Goal: Task Accomplishment & Management: Manage account settings

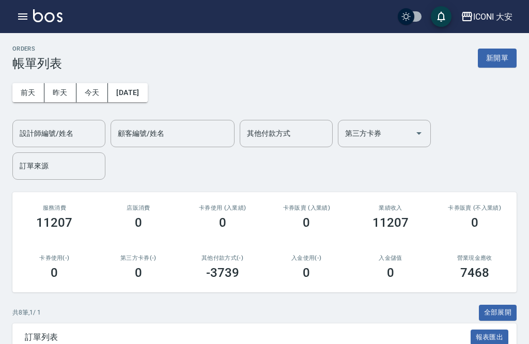
click at [21, 15] on icon "button" at bounding box center [23, 16] width 12 height 12
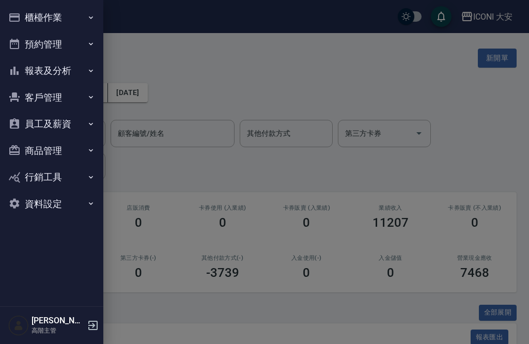
click at [95, 123] on icon "button" at bounding box center [91, 124] width 8 height 8
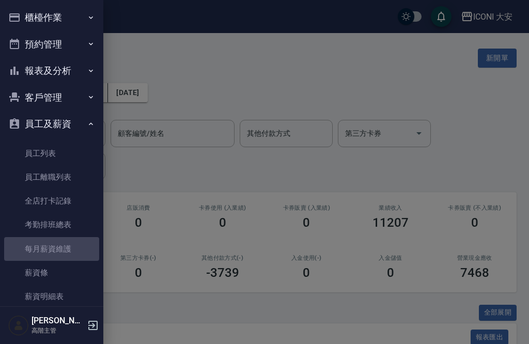
click at [65, 246] on link "每月薪資維護" at bounding box center [51, 249] width 95 height 24
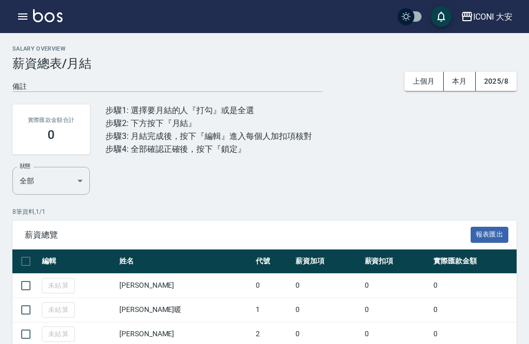
click at [21, 264] on input "checkbox" at bounding box center [26, 262] width 22 height 22
checkbox input "true"
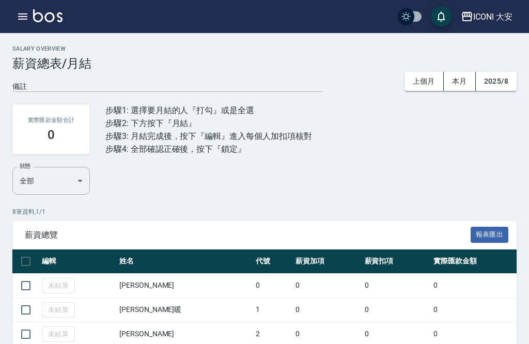
checkbox input "true"
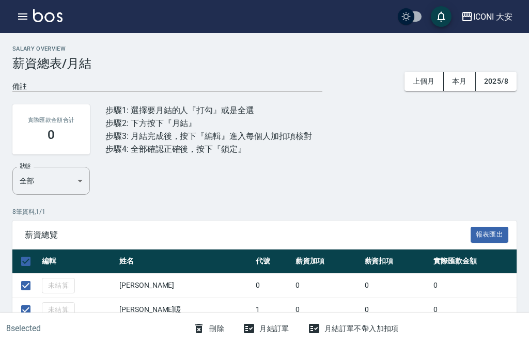
click at [255, 332] on button "月結訂單" at bounding box center [266, 329] width 55 height 19
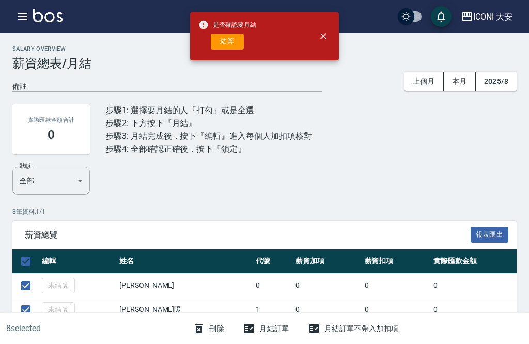
click at [233, 42] on button "結算" at bounding box center [227, 42] width 33 height 16
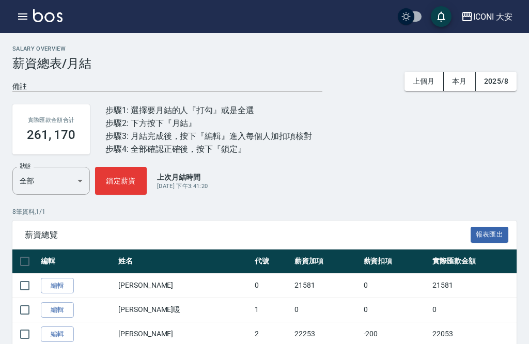
click at [53, 289] on link "編輯" at bounding box center [57, 286] width 33 height 16
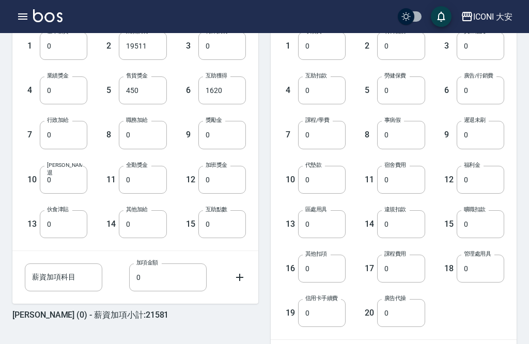
scroll to position [306, 0]
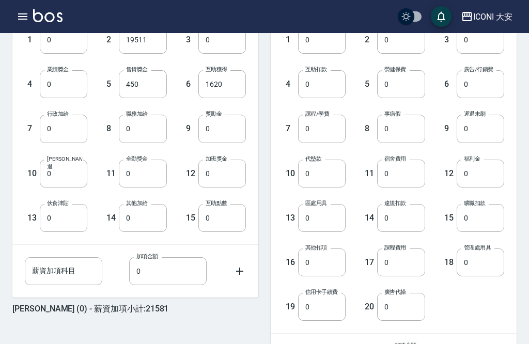
click at [65, 128] on input "0" at bounding box center [64, 129] width 48 height 28
type input "3000"
click at [56, 171] on input "0" at bounding box center [64, 174] width 48 height 28
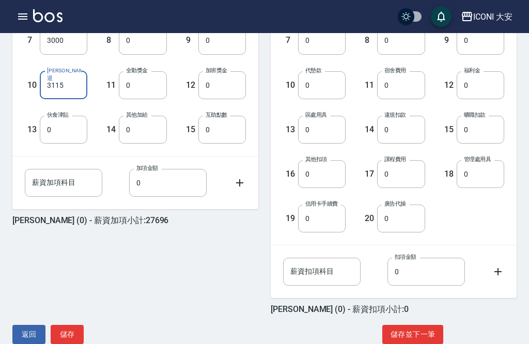
type input "3115"
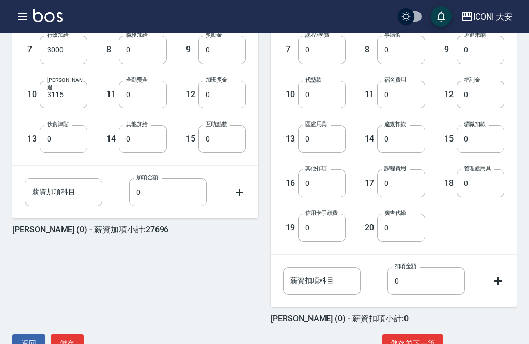
scroll to position [384, 0]
click at [419, 344] on button "儲存並下一筆" at bounding box center [413, 344] width 61 height 19
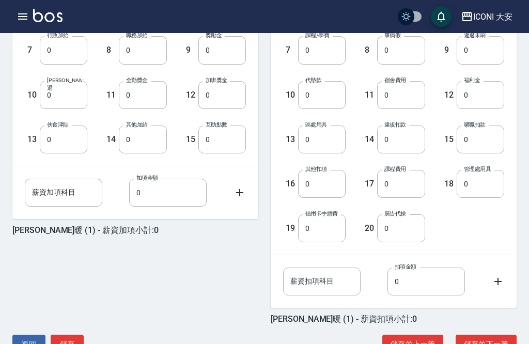
click at [488, 344] on button "儲存並下一筆" at bounding box center [486, 344] width 61 height 19
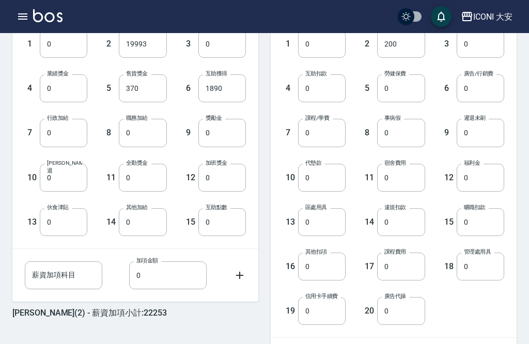
scroll to position [306, 0]
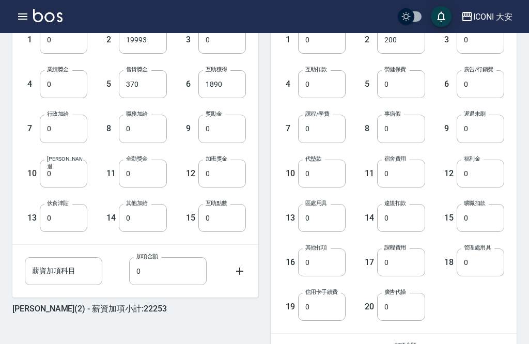
click at [56, 172] on input "0" at bounding box center [64, 174] width 48 height 28
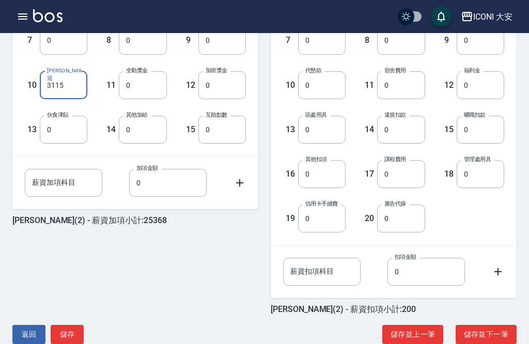
type input "3115"
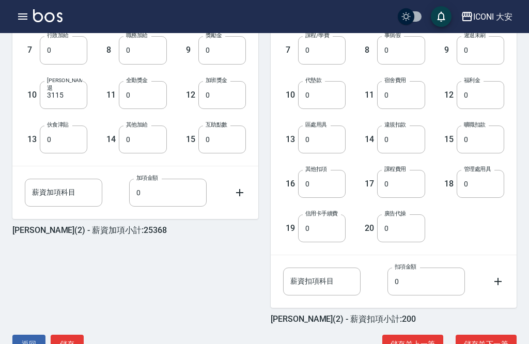
click at [501, 341] on button "儲存並下一筆" at bounding box center [486, 344] width 61 height 19
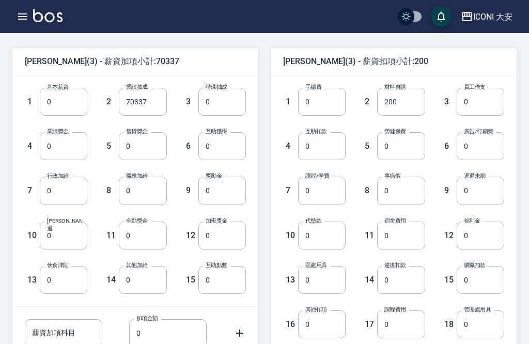
scroll to position [251, 0]
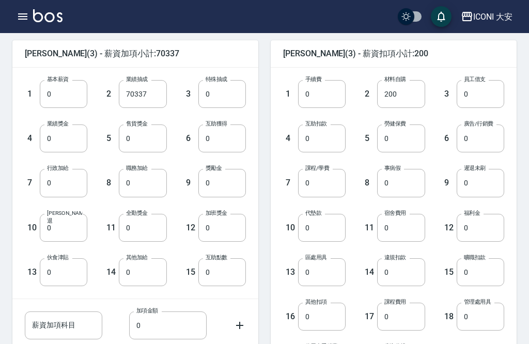
click at [139, 231] on input "0" at bounding box center [143, 228] width 48 height 28
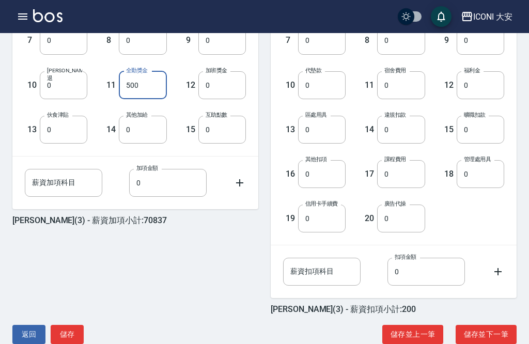
type input "500"
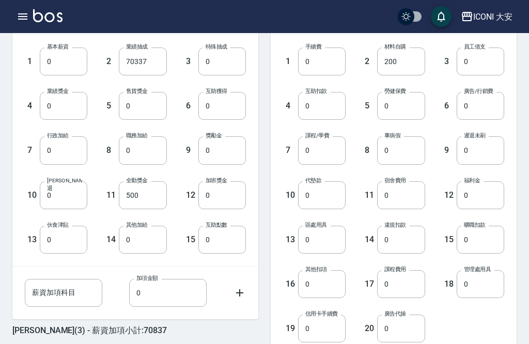
scroll to position [285, 0]
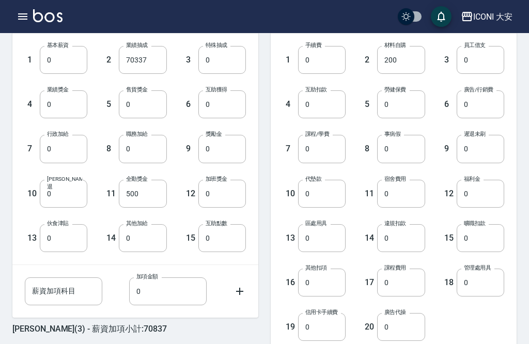
click at [397, 196] on input "0" at bounding box center [401, 194] width 48 height 28
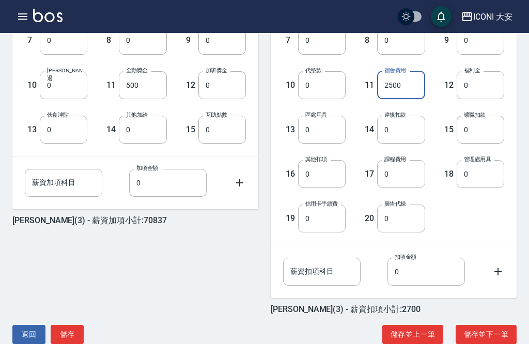
type input "2500"
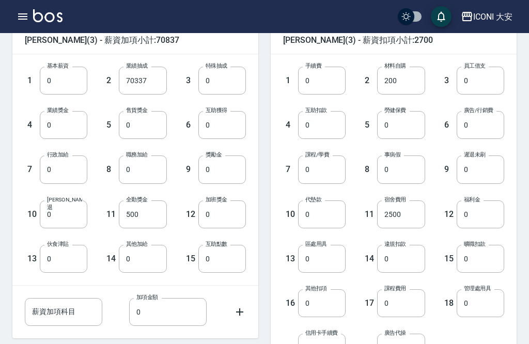
scroll to position [260, 0]
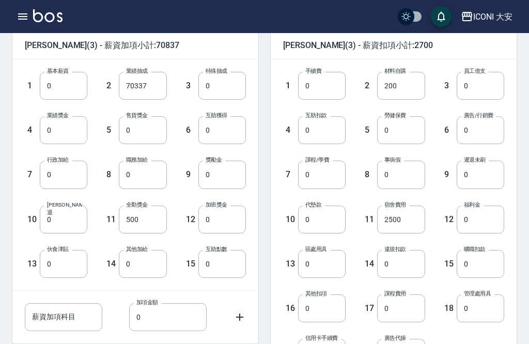
click at [400, 131] on input "0" at bounding box center [401, 130] width 48 height 28
type input "1228"
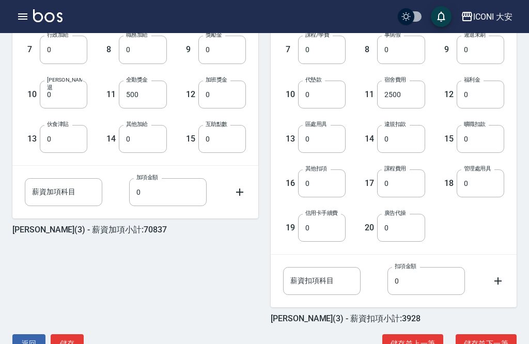
scroll to position [384, 0]
click at [486, 344] on button "儲存並下一筆" at bounding box center [486, 344] width 61 height 19
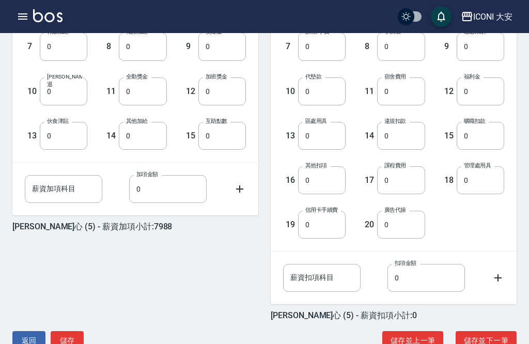
scroll to position [385, 0]
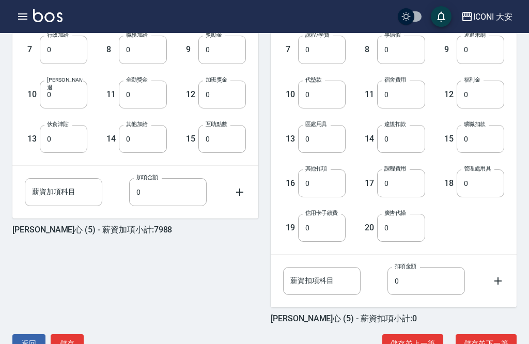
click at [488, 344] on button "儲存並下一筆" at bounding box center [486, 344] width 61 height 19
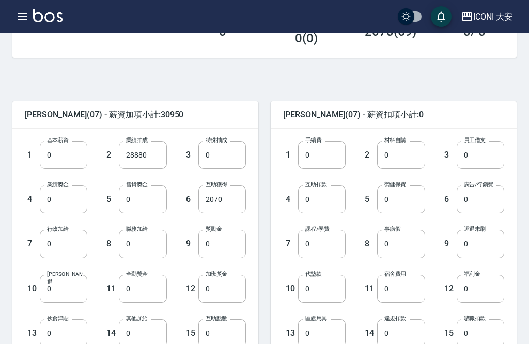
scroll to position [191, 0]
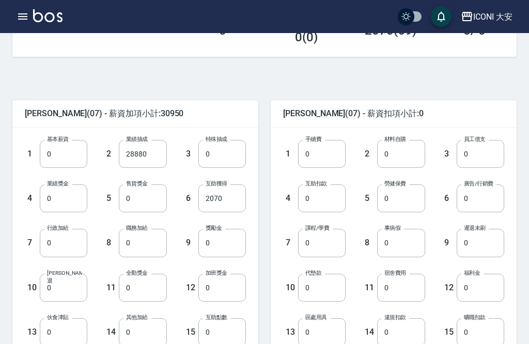
click at [134, 246] on input "0" at bounding box center [143, 243] width 48 height 28
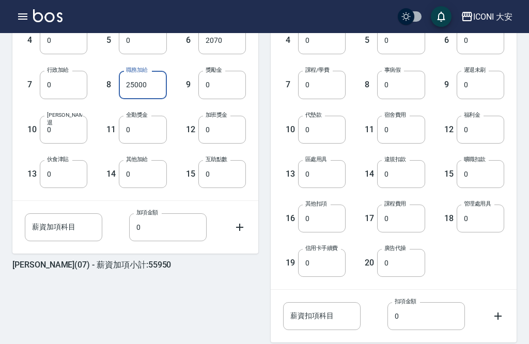
type input "25000"
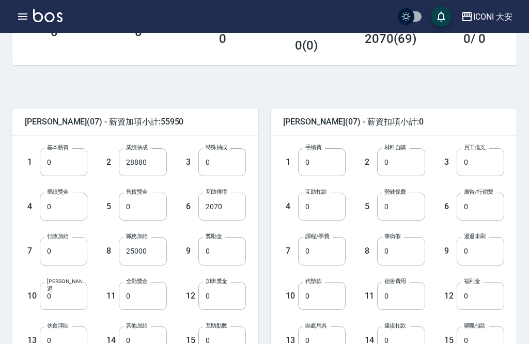
scroll to position [184, 0]
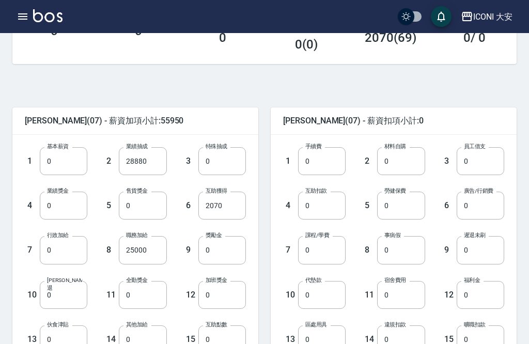
click at [398, 208] on input "0" at bounding box center [401, 206] width 48 height 28
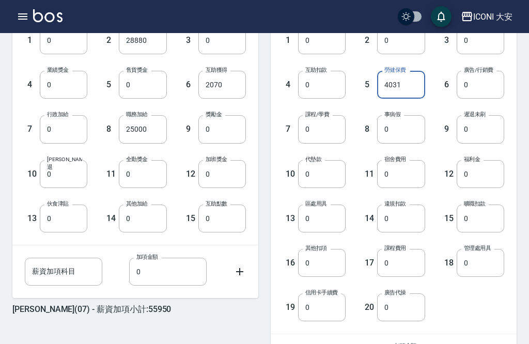
type input "4031"
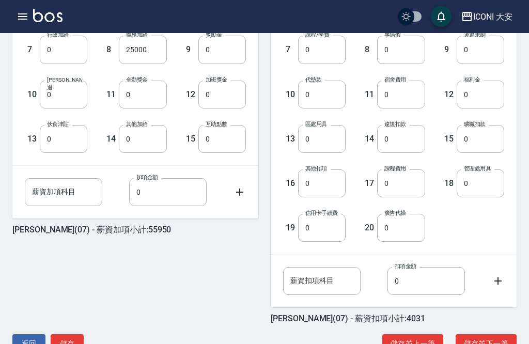
scroll to position [384, 0]
click at [492, 344] on button "儲存並下一筆" at bounding box center [486, 344] width 61 height 19
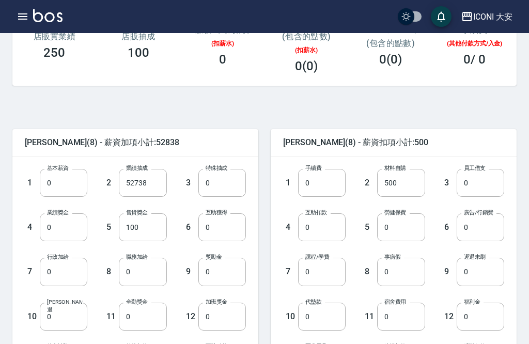
scroll to position [166, 0]
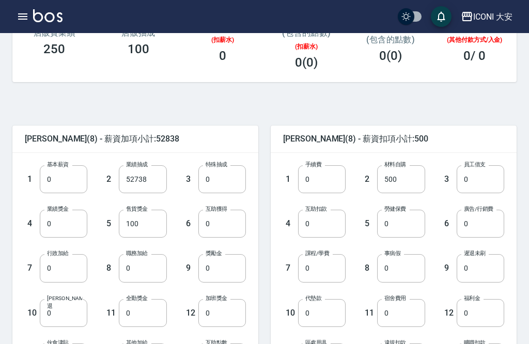
click at [407, 225] on input "0" at bounding box center [401, 224] width 48 height 28
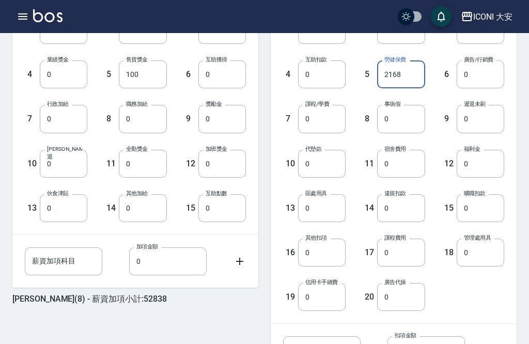
scroll to position [328, 0]
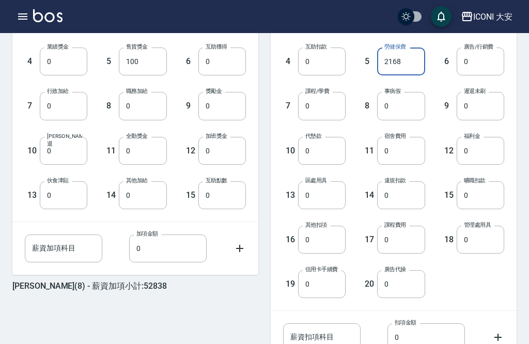
type input "2168"
click at [407, 148] on input "0" at bounding box center [401, 151] width 48 height 28
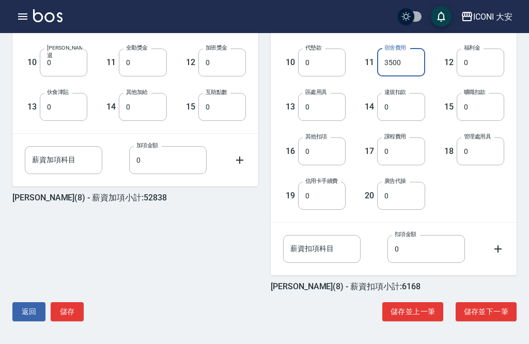
scroll to position [476, 0]
type input "3500"
click at [403, 182] on input "0" at bounding box center [401, 196] width 48 height 28
type input "6484"
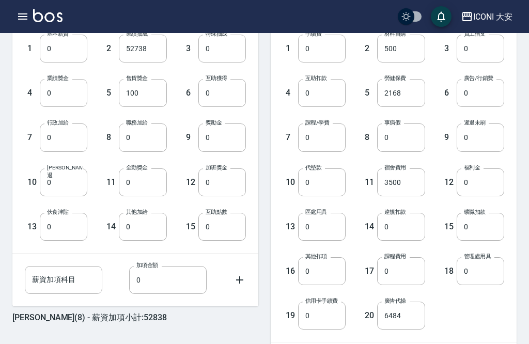
scroll to position [291, 0]
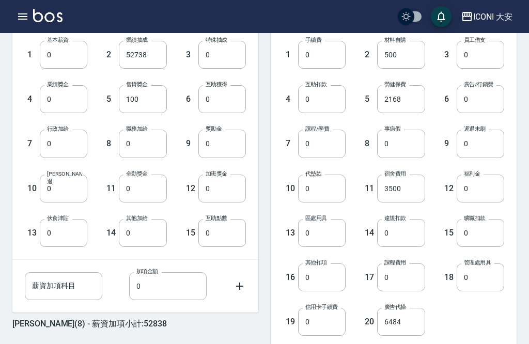
click at [59, 144] on input "0" at bounding box center [64, 144] width 48 height 28
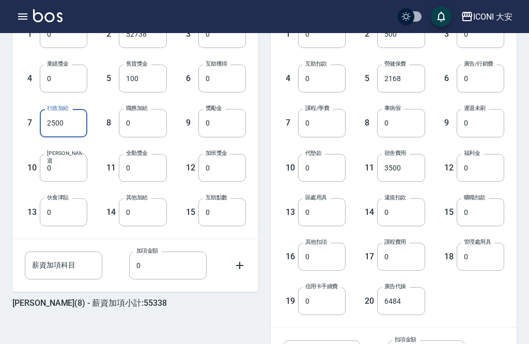
scroll to position [322, 0]
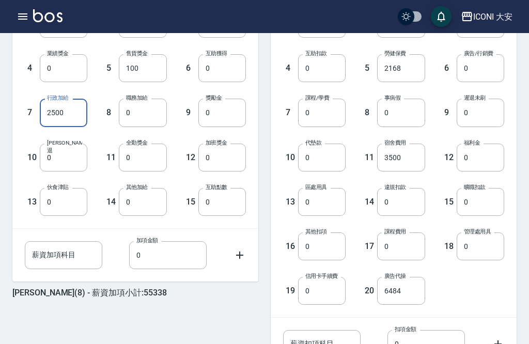
type input "2500"
click at [148, 115] on input "0" at bounding box center [143, 113] width 48 height 28
click at [148, 156] on input "0" at bounding box center [143, 158] width 48 height 28
type input "500"
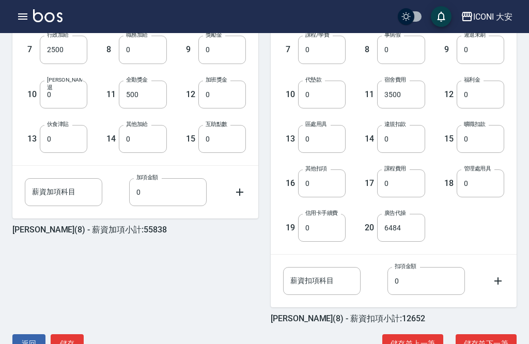
scroll to position [384, 0]
click at [492, 344] on button "儲存並下一筆" at bounding box center [486, 344] width 61 height 19
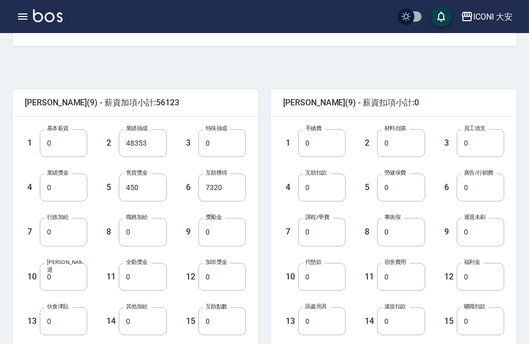
scroll to position [211, 0]
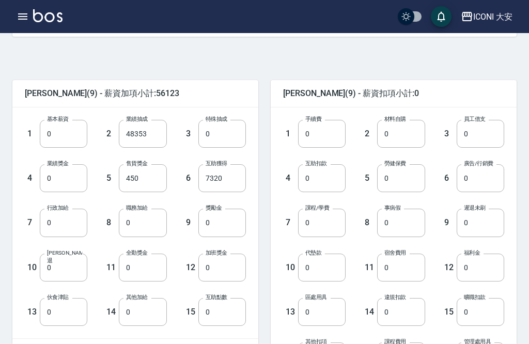
click at [63, 223] on input "0" at bounding box center [64, 223] width 48 height 28
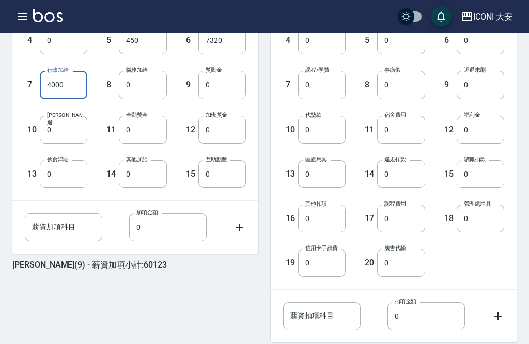
type input "4000"
click at [146, 131] on input "0" at bounding box center [143, 130] width 48 height 28
type input "500"
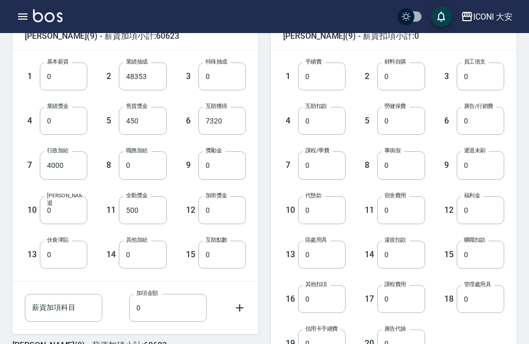
scroll to position [262, 0]
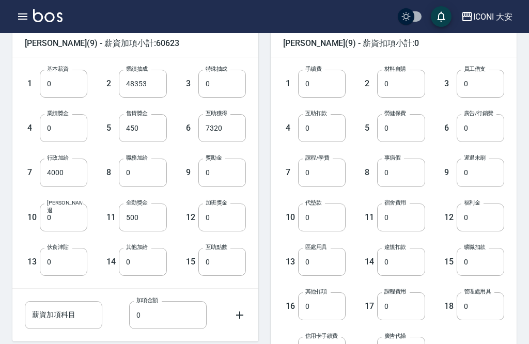
click at [406, 125] on input "0" at bounding box center [401, 128] width 48 height 28
type input "3112"
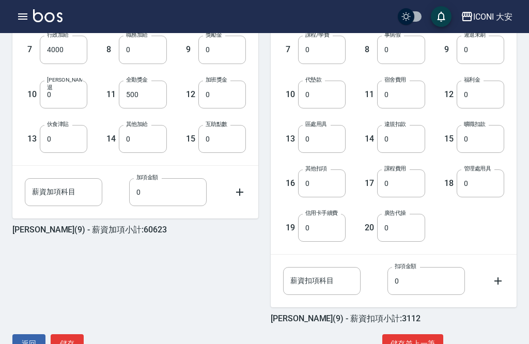
scroll to position [384, 0]
click at [420, 344] on button "儲存並上一筆" at bounding box center [413, 344] width 61 height 19
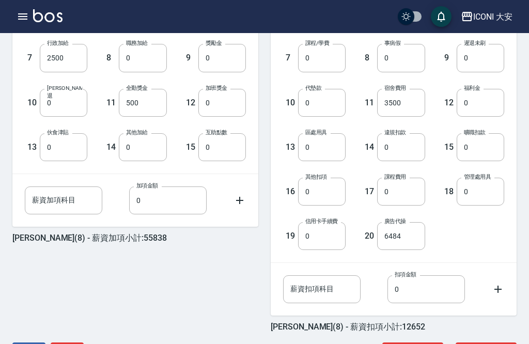
scroll to position [383, 0]
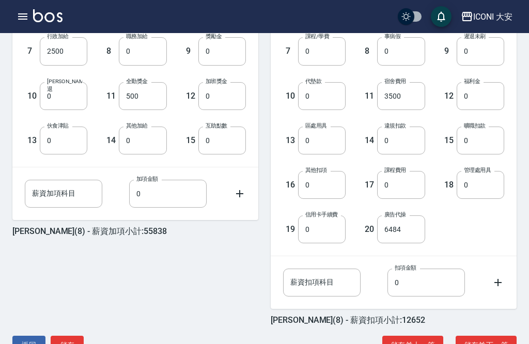
click at [428, 344] on button "儲存並上一筆" at bounding box center [413, 345] width 61 height 19
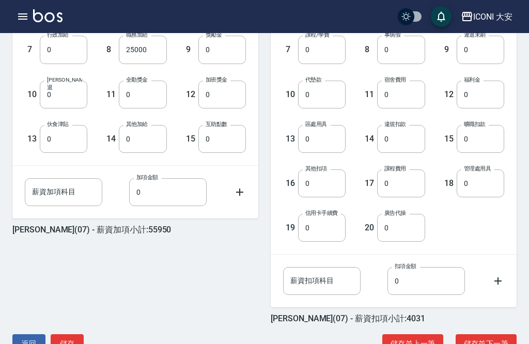
scroll to position [384, 0]
click at [413, 344] on button "儲存並上一筆" at bounding box center [413, 344] width 61 height 19
click at [415, 341] on button "儲存並上一筆" at bounding box center [413, 344] width 61 height 19
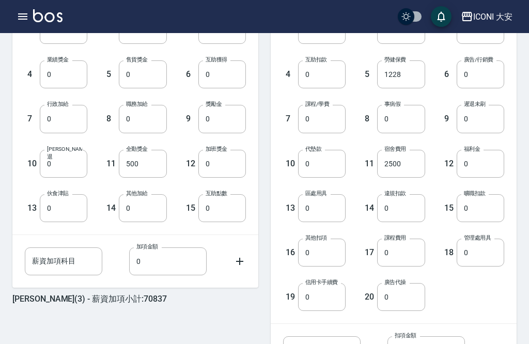
scroll to position [316, 0]
click at [409, 298] on input "0" at bounding box center [401, 297] width 48 height 28
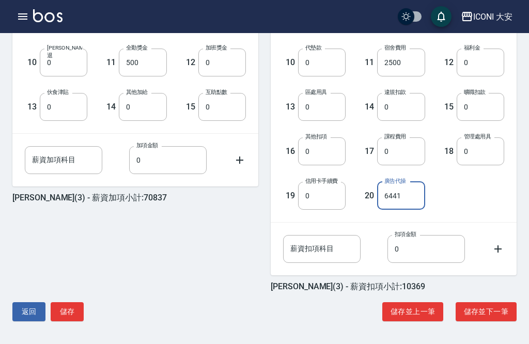
type input "6441"
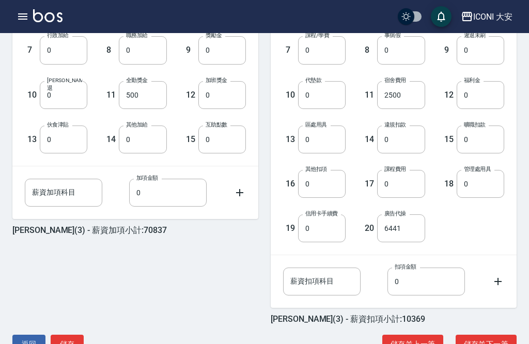
click at [21, 13] on icon "button" at bounding box center [22, 16] width 9 height 6
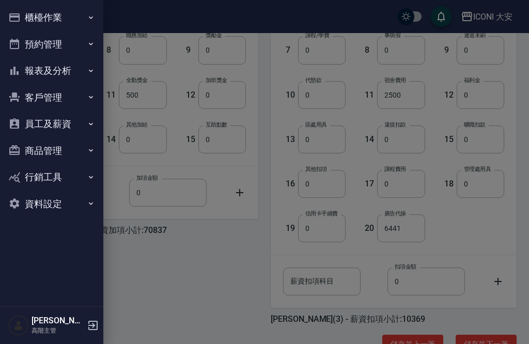
click at [94, 126] on icon "button" at bounding box center [91, 124] width 8 height 8
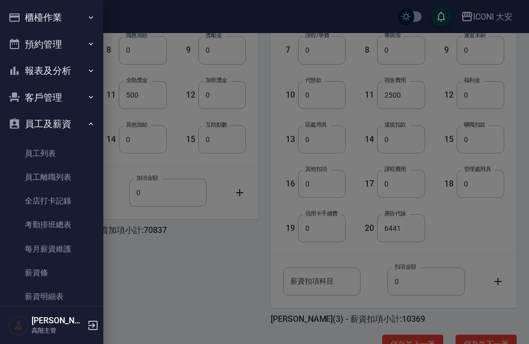
click at [54, 294] on link "薪資明細表" at bounding box center [51, 297] width 95 height 24
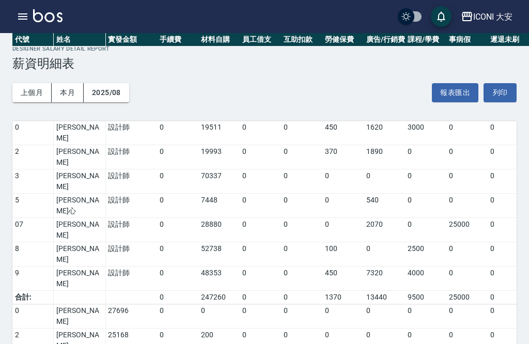
scroll to position [0, 119]
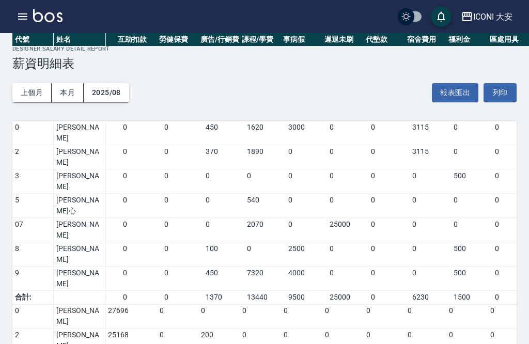
scroll to position [0, 166]
click at [21, 12] on icon "button" at bounding box center [23, 16] width 12 height 12
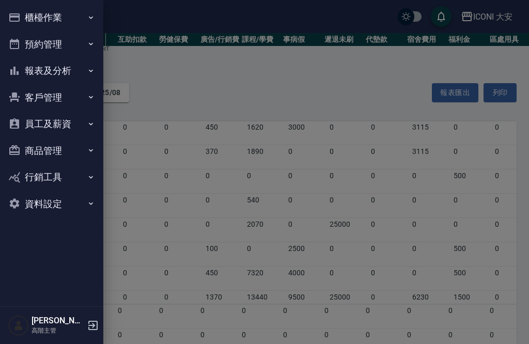
click at [88, 125] on icon "button" at bounding box center [91, 124] width 8 height 8
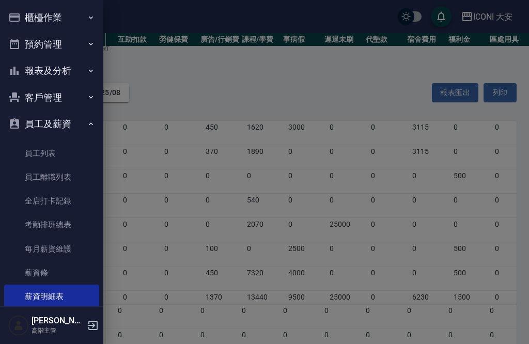
click at [65, 252] on link "每月薪資維護" at bounding box center [51, 249] width 95 height 24
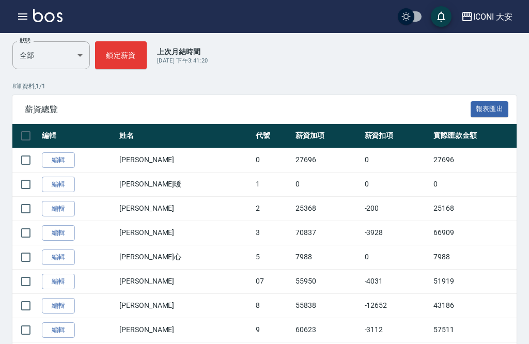
scroll to position [125, 0]
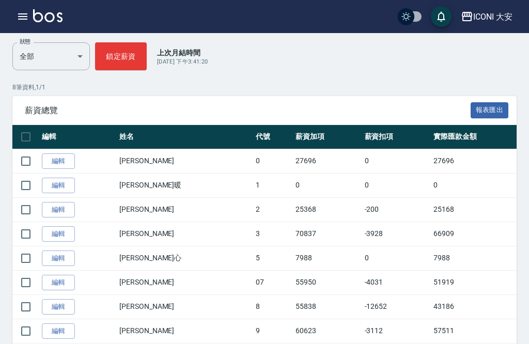
click at [60, 236] on link "編輯" at bounding box center [58, 234] width 33 height 16
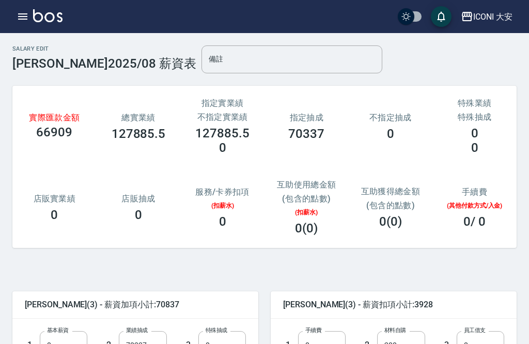
click at [21, 20] on icon "button" at bounding box center [22, 16] width 9 height 6
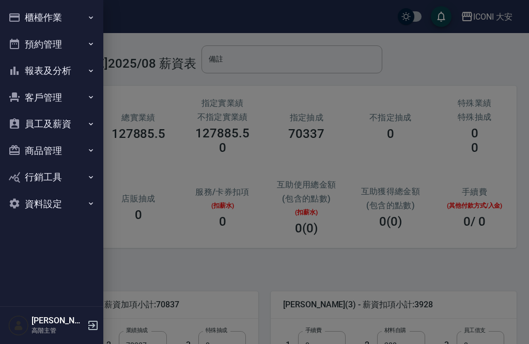
click at [26, 13] on button "櫃檯作業" at bounding box center [51, 17] width 95 height 27
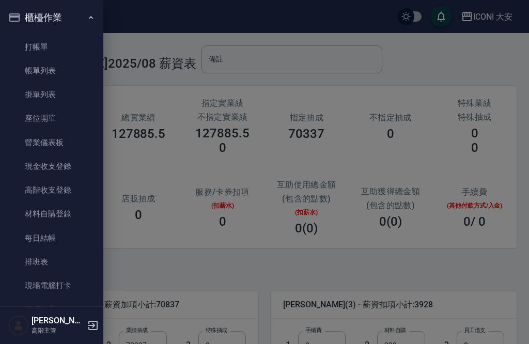
click at [435, 64] on div at bounding box center [264, 172] width 529 height 344
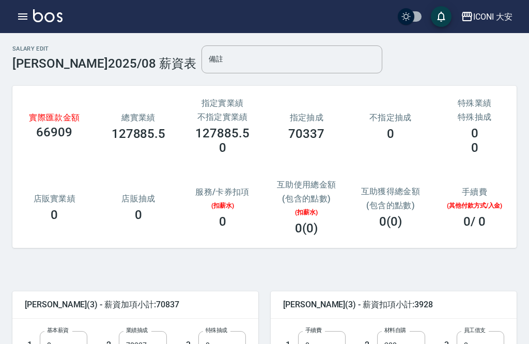
click at [25, 16] on icon "button" at bounding box center [23, 16] width 12 height 12
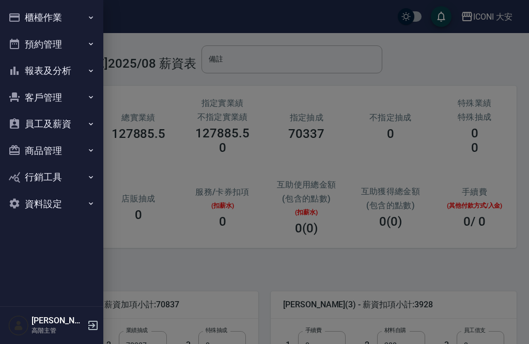
click at [444, 213] on div at bounding box center [264, 172] width 529 height 344
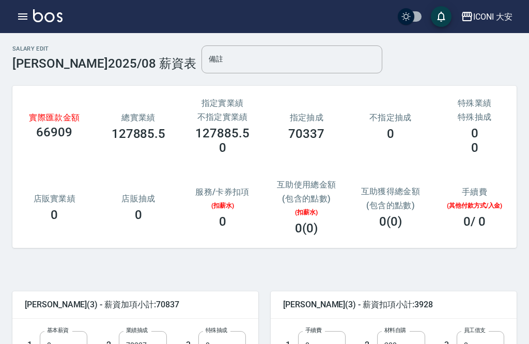
click at [448, 171] on div "實際匯款金額 66909 總實業績 127885.5 指定實業績 不指定實業績 127885.5 0 指定抽成 70337 不指定抽成 0 特殊業績 特殊抽成…" at bounding box center [264, 167] width 505 height 162
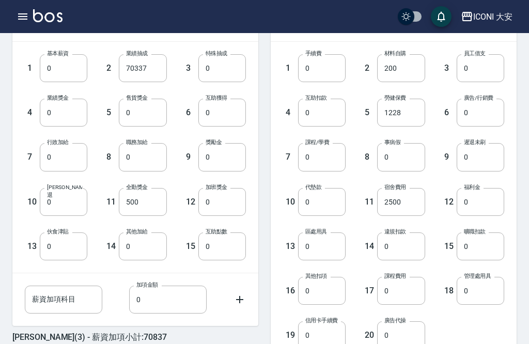
scroll to position [276, 0]
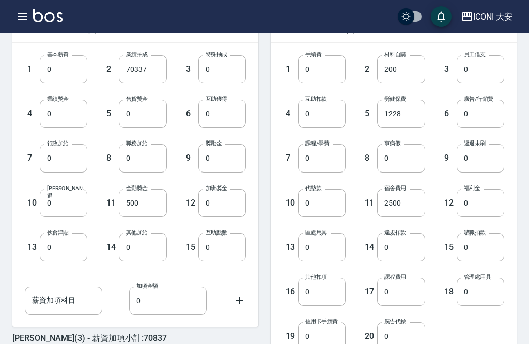
click at [402, 336] on input "0" at bounding box center [401, 337] width 48 height 28
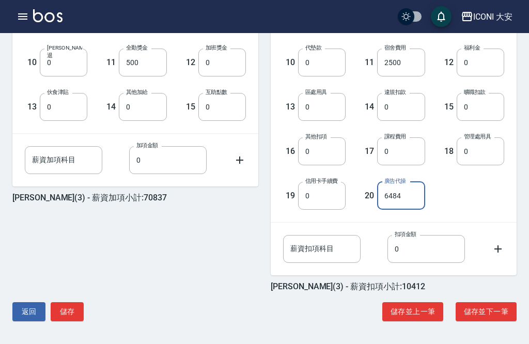
type input "6484"
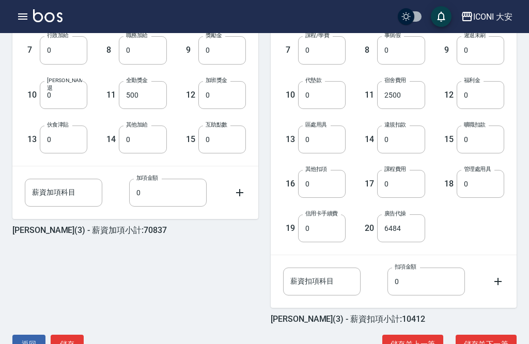
click at [414, 344] on button "儲存並上一筆" at bounding box center [413, 344] width 61 height 19
click at [411, 339] on button "儲存並上一筆" at bounding box center [413, 344] width 61 height 19
click at [416, 344] on button "儲存並上一筆" at bounding box center [413, 344] width 61 height 19
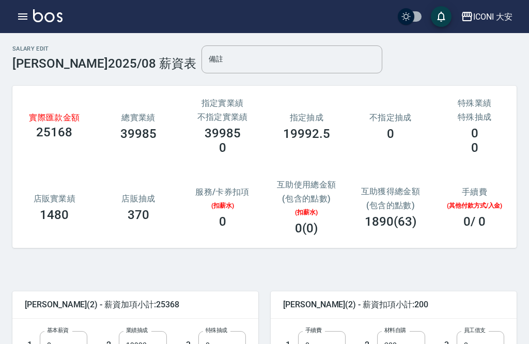
click at [20, 19] on icon "button" at bounding box center [22, 16] width 9 height 6
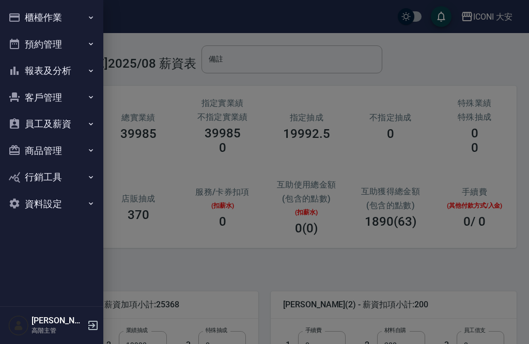
click at [79, 65] on button "報表及分析" at bounding box center [51, 70] width 95 height 27
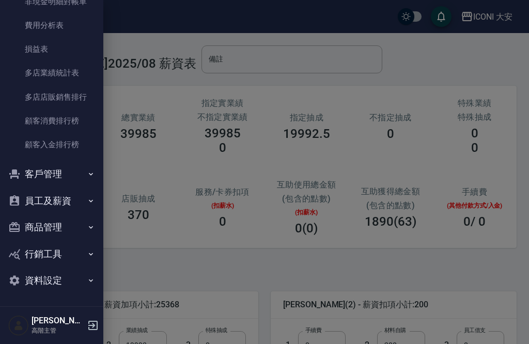
scroll to position [952, 0]
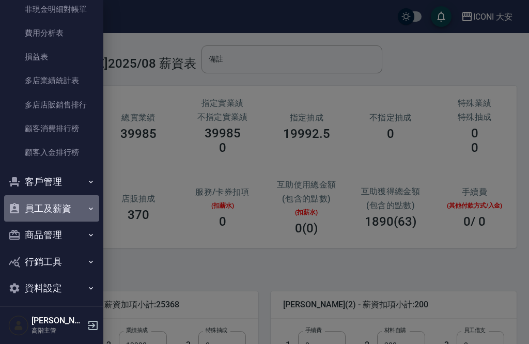
click at [89, 201] on button "員工及薪資" at bounding box center [51, 208] width 95 height 27
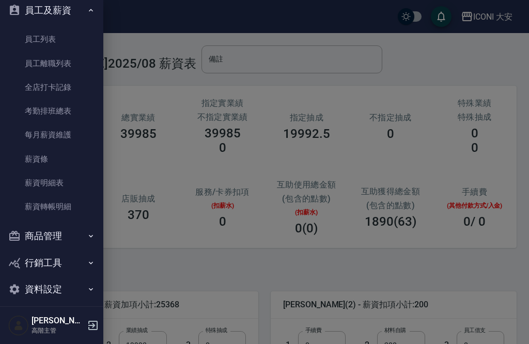
scroll to position [1142, 0]
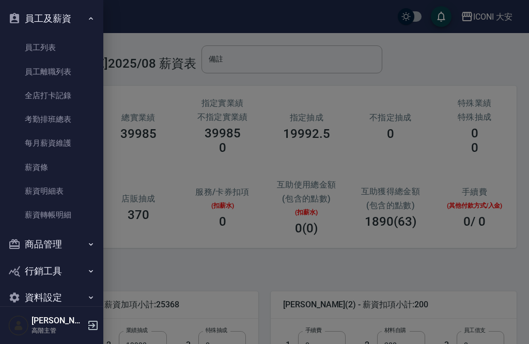
click at [62, 204] on link "薪資轉帳明細" at bounding box center [51, 215] width 95 height 24
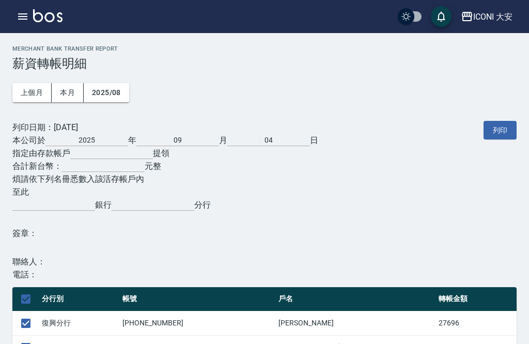
click at [21, 16] on icon "button" at bounding box center [22, 16] width 9 height 6
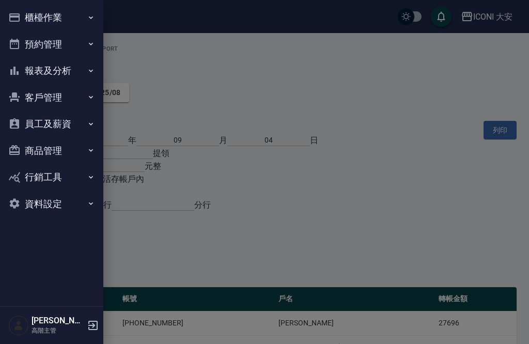
click at [94, 124] on icon "button" at bounding box center [91, 124] width 8 height 8
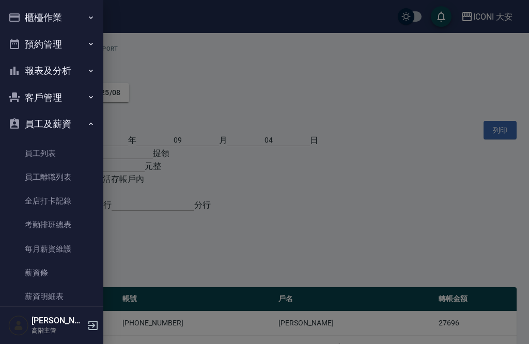
scroll to position [40, 0]
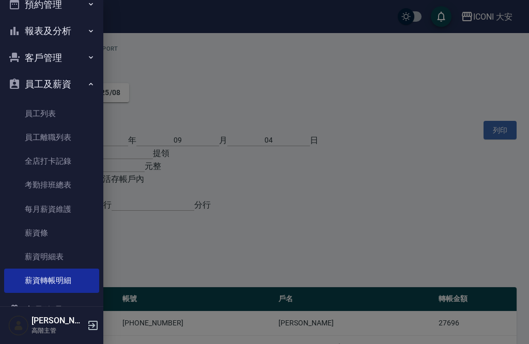
click at [52, 255] on link "薪資明細表" at bounding box center [51, 257] width 95 height 24
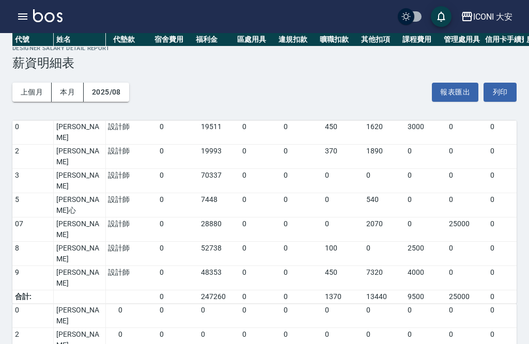
scroll to position [0, 509]
